Goal: Check status: Check status

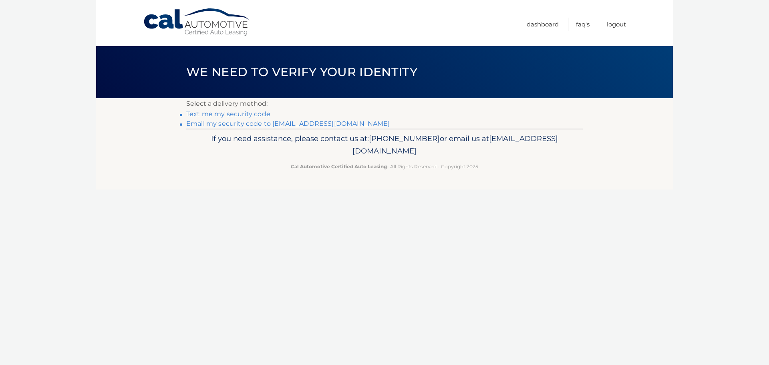
click at [269, 123] on link "Email my security code to m*********@calautomotive.com" at bounding box center [288, 124] width 204 height 8
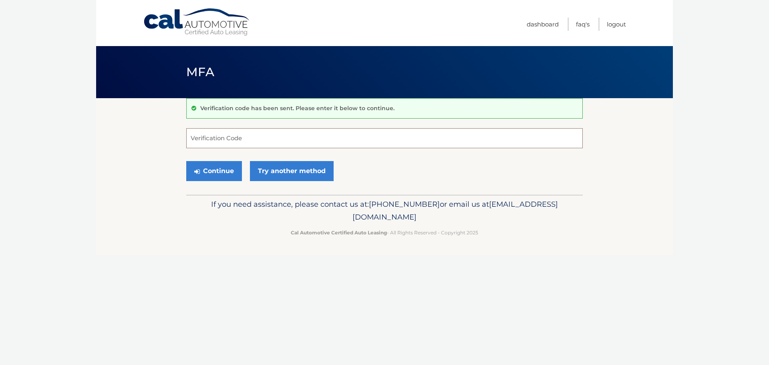
click at [211, 141] on input "Verification Code" at bounding box center [384, 138] width 397 height 20
type input "640106"
click at [186, 161] on button "Continue" at bounding box center [214, 171] width 56 height 20
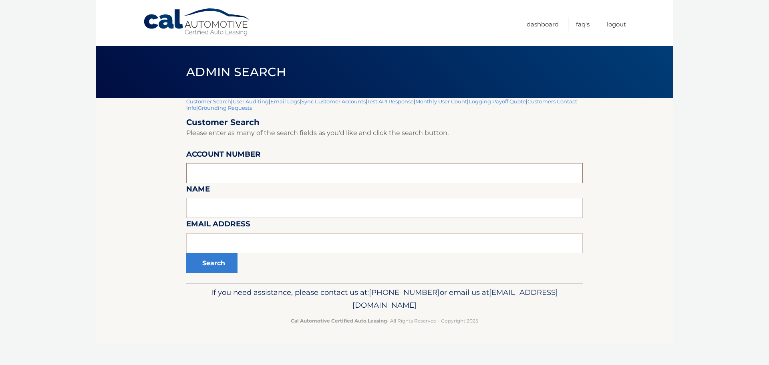
click at [215, 175] on input "text" at bounding box center [384, 173] width 397 height 20
type input "44455543897"
click at [186, 253] on button "Search" at bounding box center [211, 263] width 51 height 20
paste input "44455815699"
type input "44455815699"
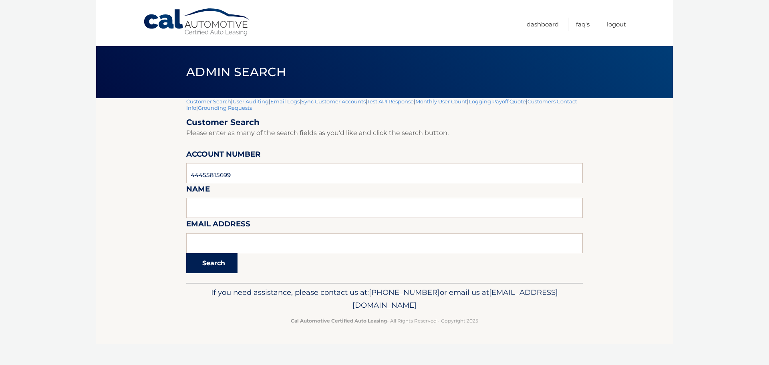
click at [214, 261] on button "Search" at bounding box center [211, 263] width 51 height 20
